Goal: Information Seeking & Learning: Learn about a topic

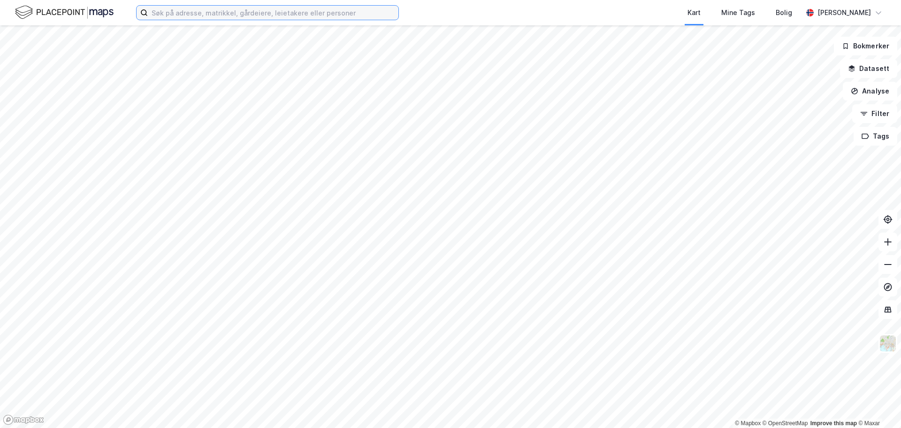
click at [252, 15] on input at bounding box center [273, 13] width 251 height 14
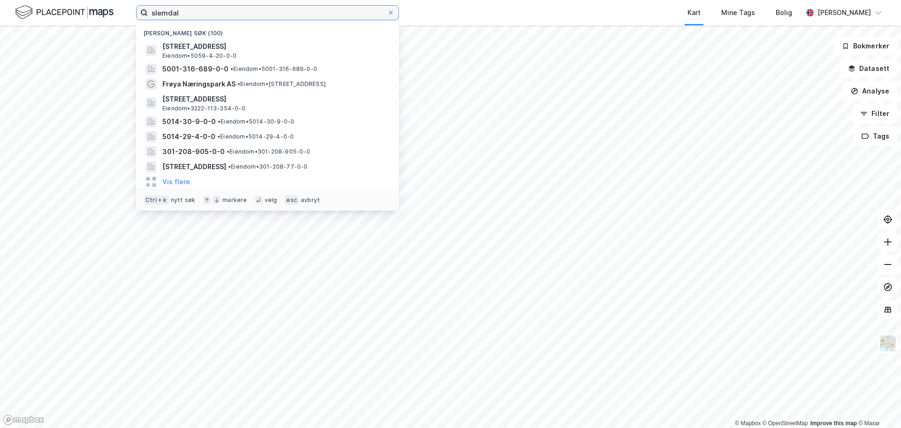
type input "slemdal"
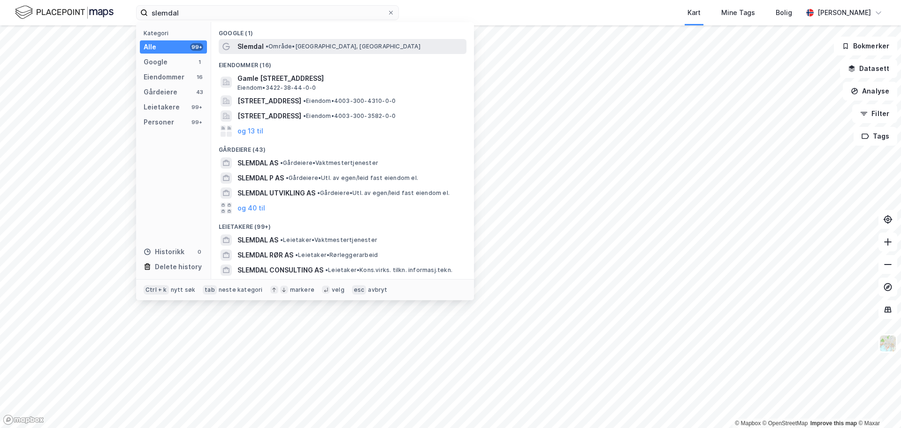
click at [262, 42] on span "Slemdal" at bounding box center [250, 46] width 26 height 11
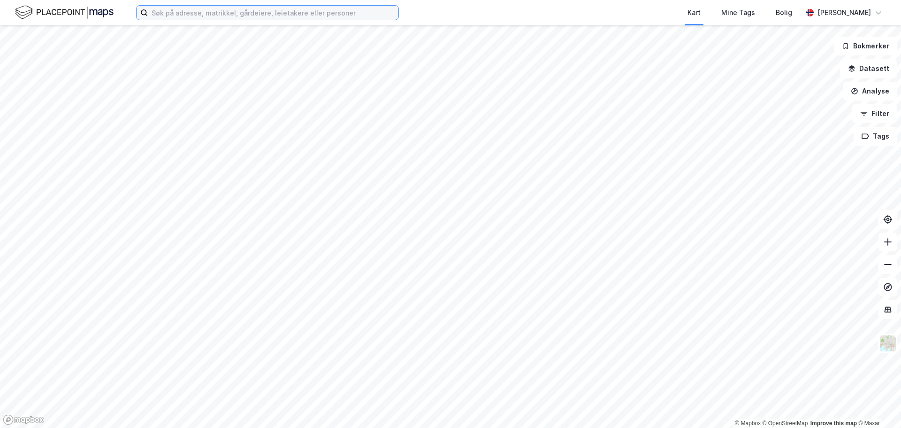
click at [347, 12] on input at bounding box center [273, 13] width 251 height 14
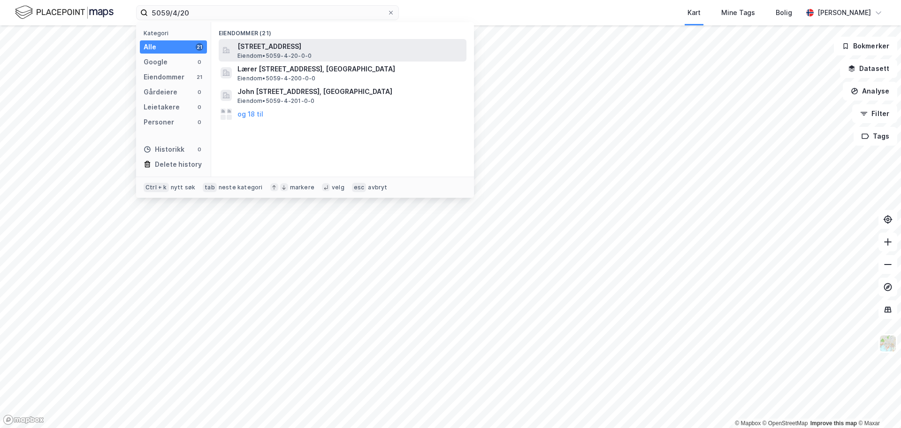
click at [326, 48] on span "[STREET_ADDRESS]" at bounding box center [349, 46] width 225 height 11
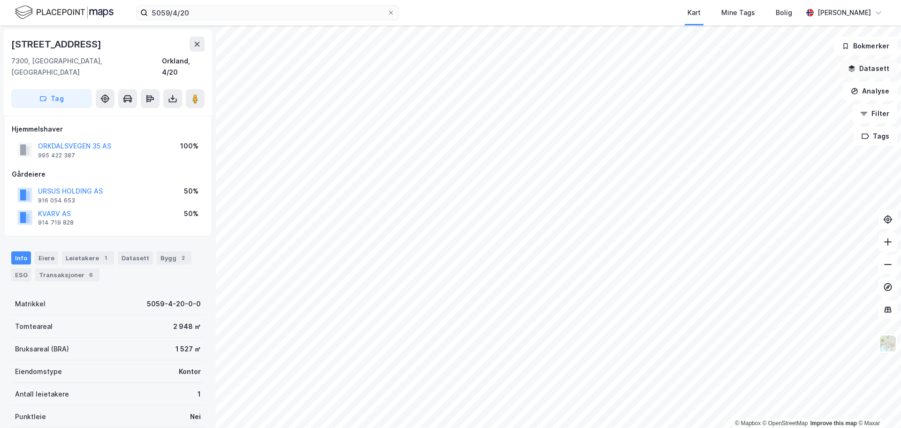
click at [874, 70] on button "Datasett" at bounding box center [868, 68] width 57 height 19
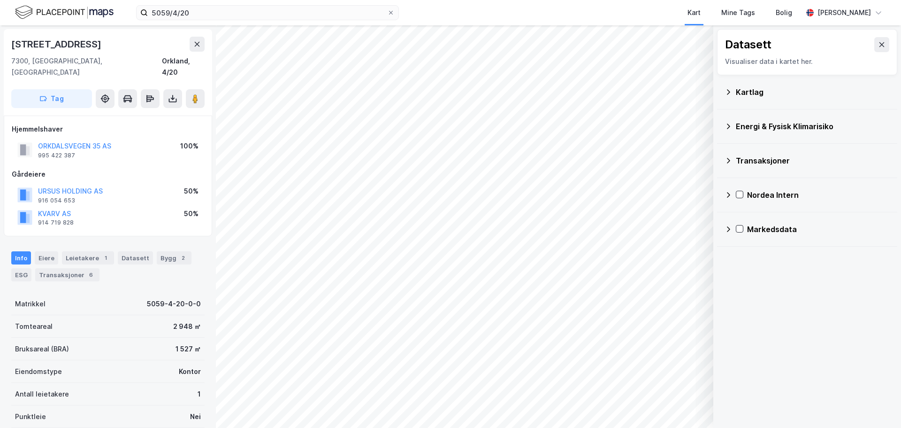
click at [735, 126] on div "Energi & Fysisk Klimarisiko" at bounding box center [807, 126] width 165 height 23
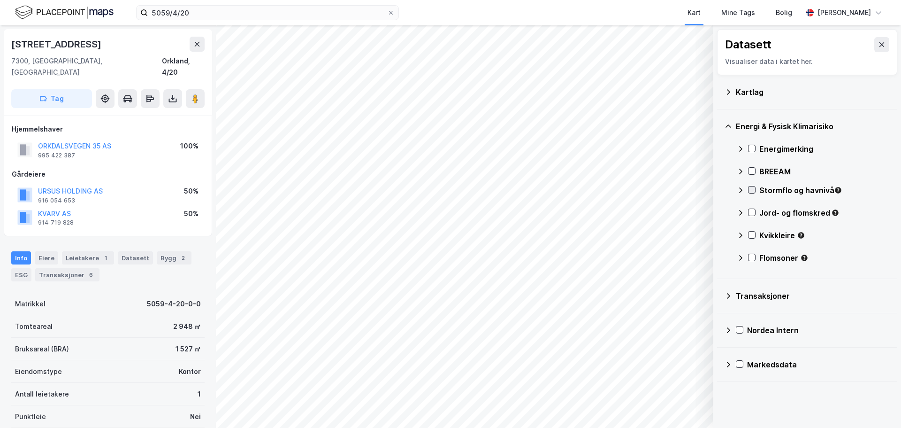
click at [750, 190] on icon at bounding box center [751, 189] width 5 height 3
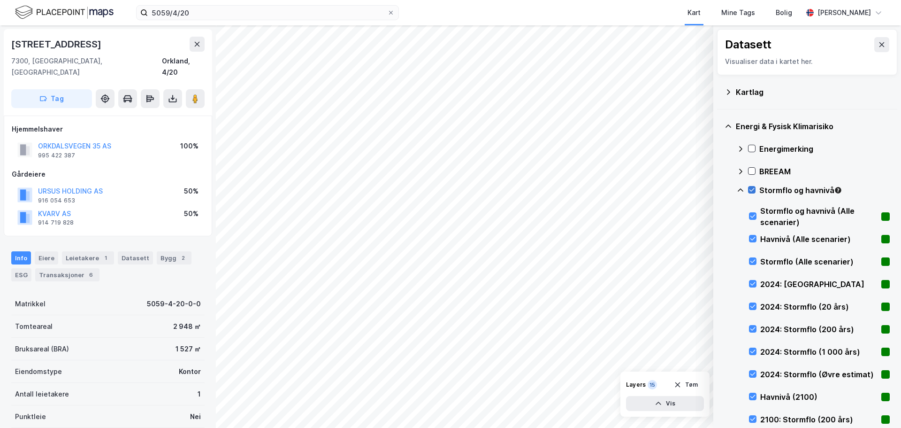
click at [750, 190] on icon at bounding box center [751, 189] width 5 height 3
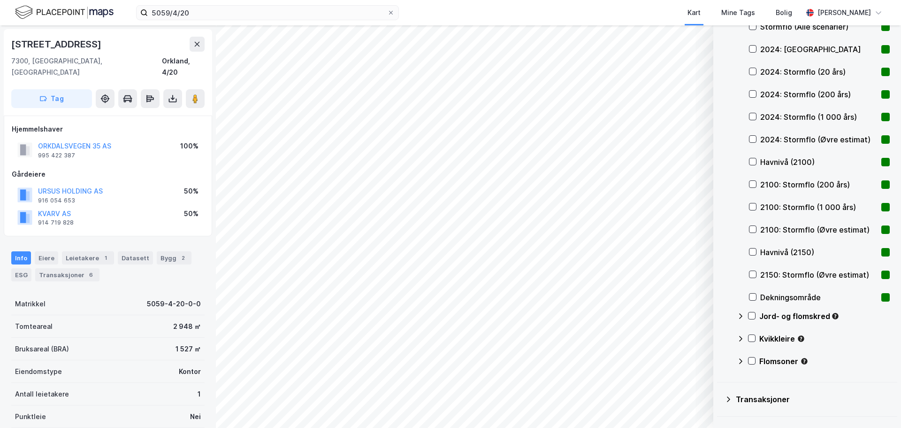
scroll to position [296, 0]
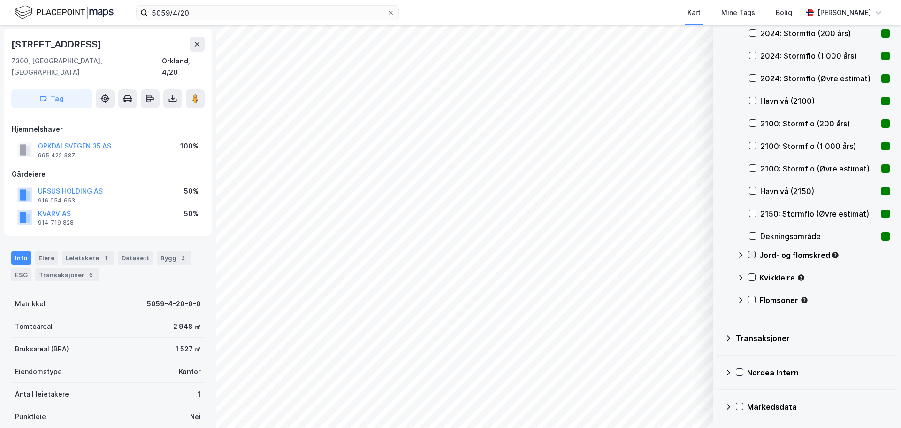
click at [750, 256] on icon at bounding box center [752, 254] width 7 height 7
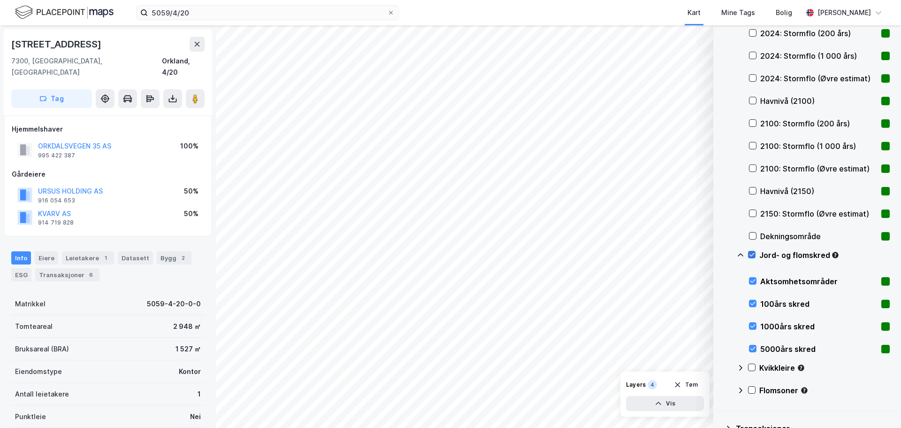
click at [751, 254] on icon at bounding box center [752, 254] width 7 height 7
click at [751, 366] on icon at bounding box center [752, 367] width 7 height 7
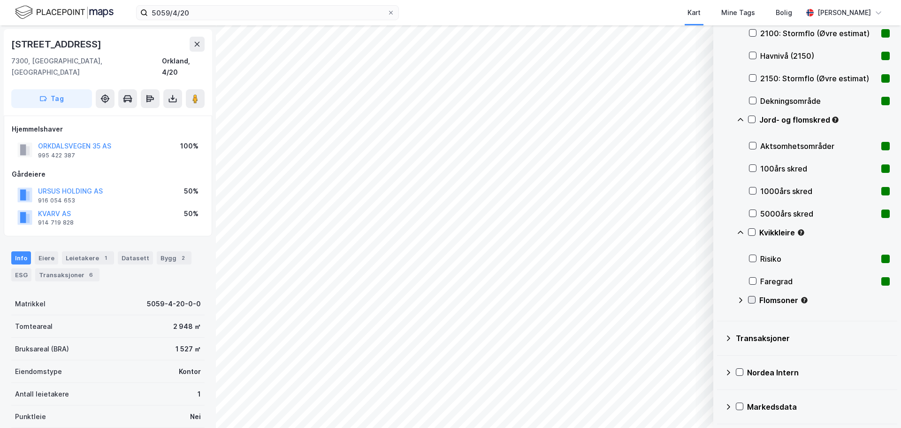
click at [751, 299] on icon at bounding box center [752, 299] width 7 height 7
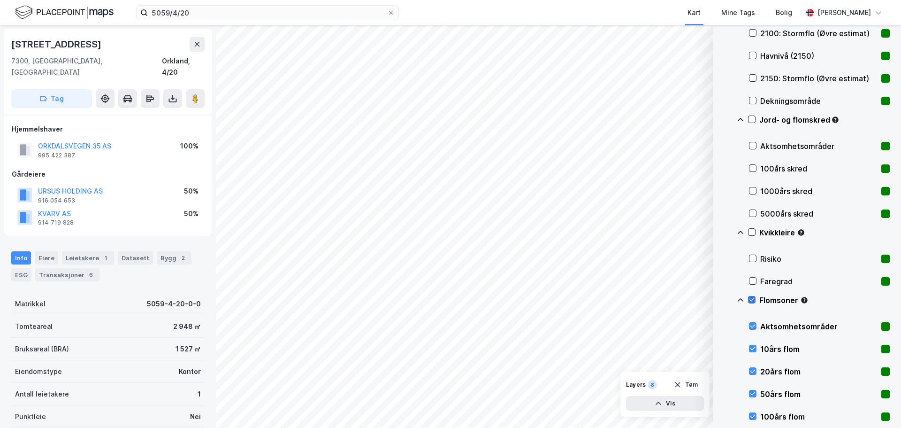
click at [751, 299] on icon at bounding box center [752, 299] width 7 height 7
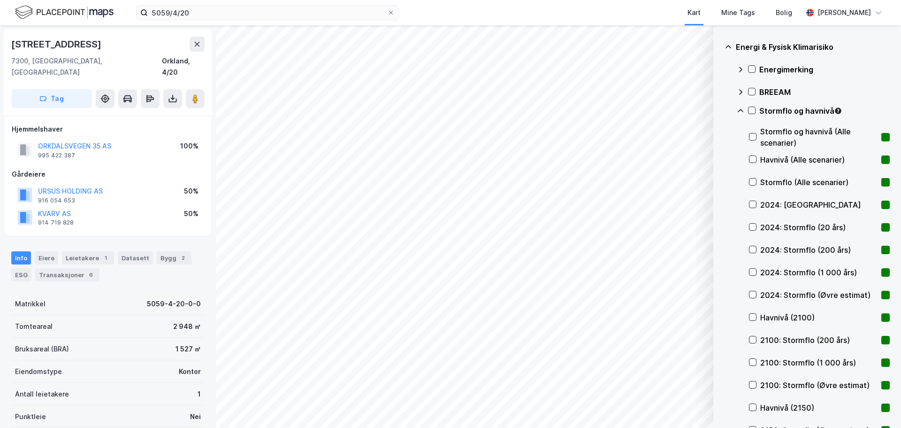
scroll to position [0, 0]
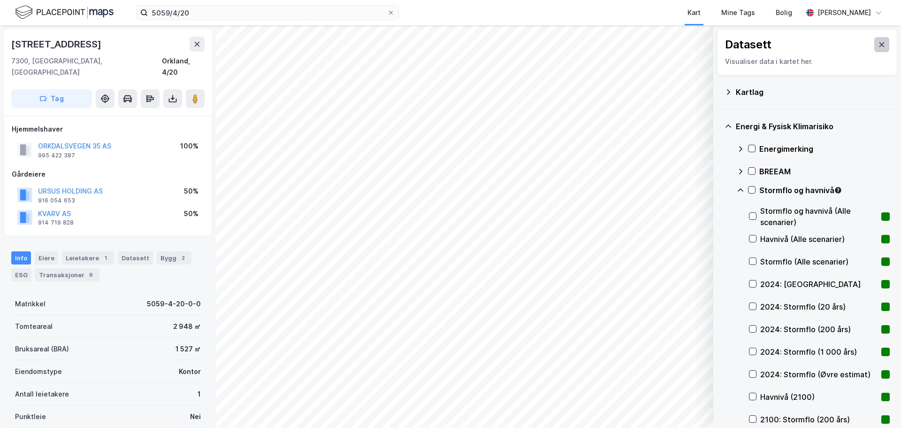
click at [879, 46] on icon at bounding box center [881, 44] width 5 height 5
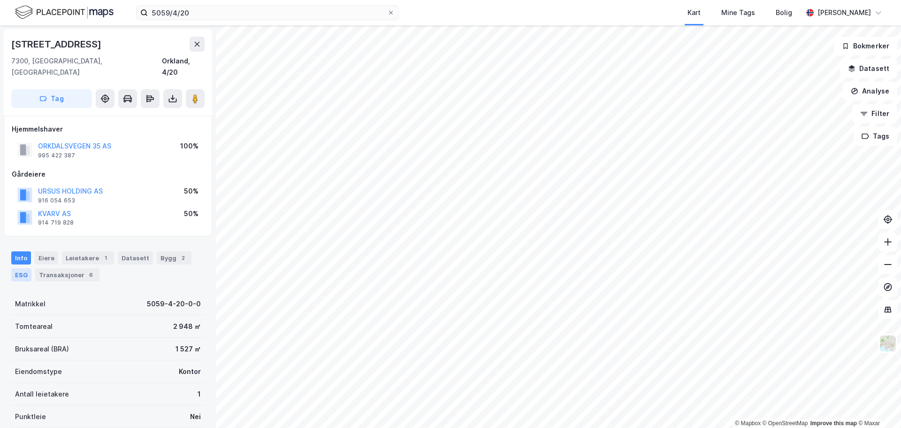
click at [23, 268] on div "ESG" at bounding box center [21, 274] width 20 height 13
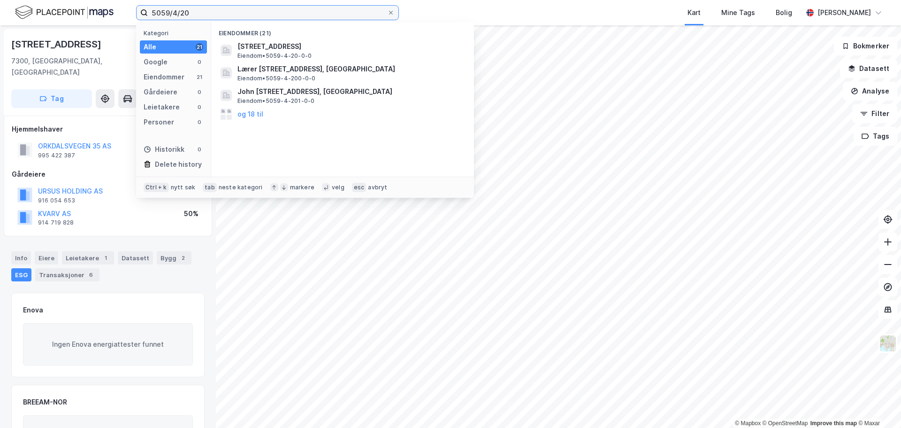
drag, startPoint x: 209, startPoint y: 12, endPoint x: 146, endPoint y: 9, distance: 62.9
click at [146, 9] on label "5059/4/20" at bounding box center [267, 12] width 263 height 15
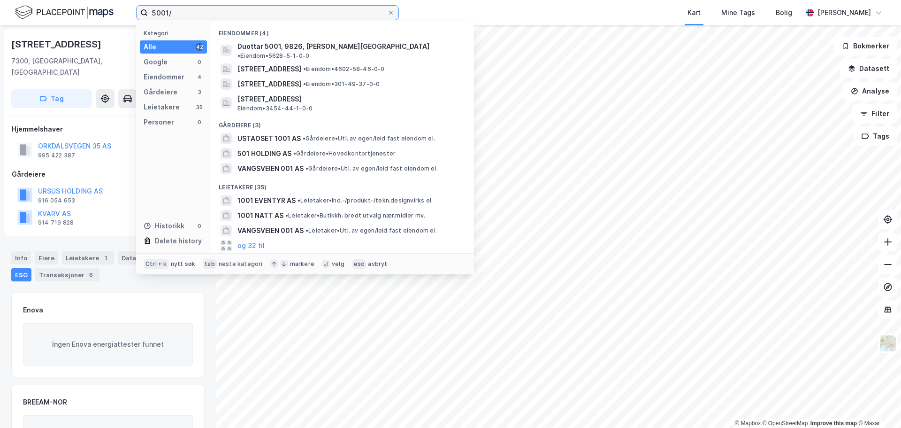
click at [185, 14] on input "5001/" at bounding box center [267, 13] width 239 height 14
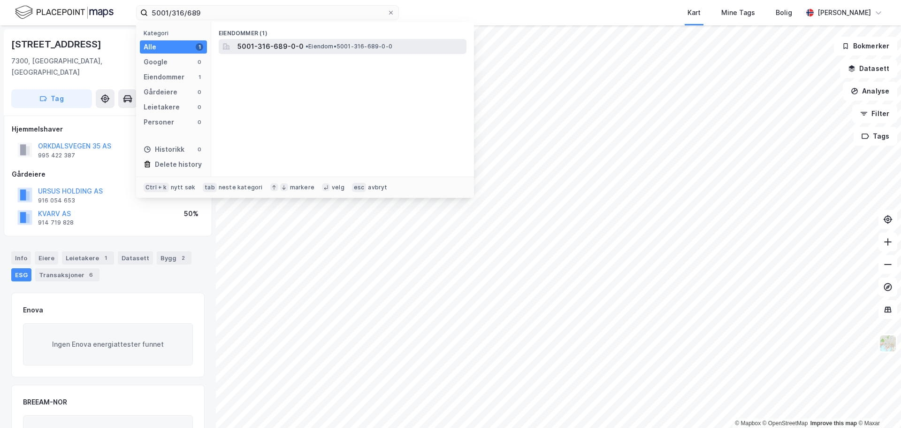
click at [239, 46] on span "5001-316-689-0-0" at bounding box center [270, 46] width 66 height 11
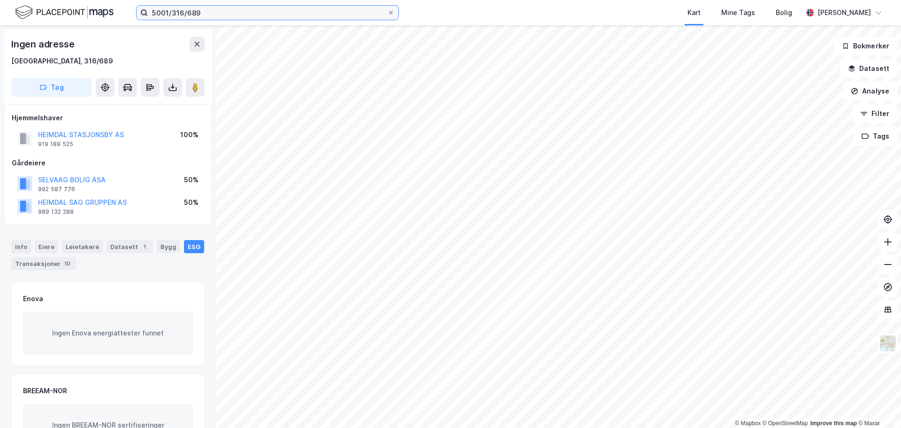
click at [209, 15] on input "5001/316/689" at bounding box center [267, 13] width 239 height 14
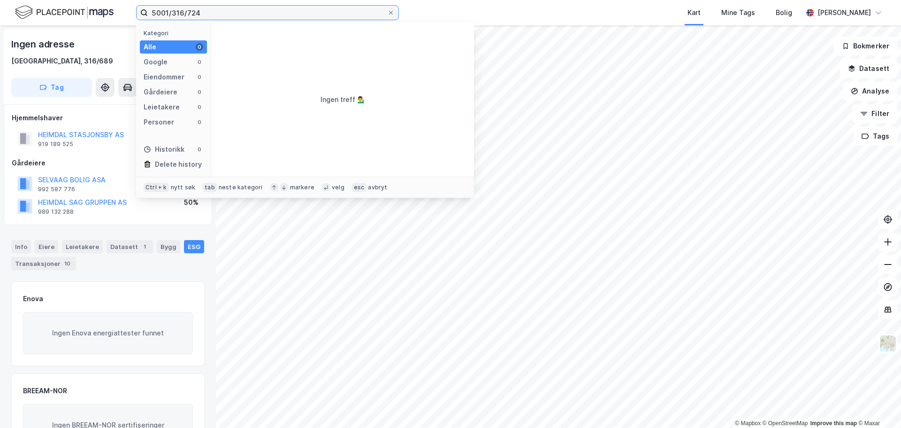
type input "5001/316/724"
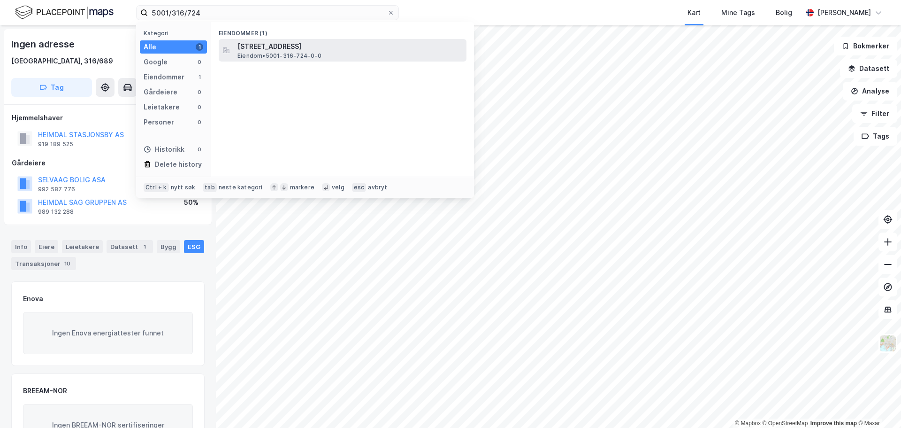
click at [253, 52] on span "Eiendom • 5001-316-724-0-0" at bounding box center [279, 56] width 84 height 8
